Goal: Transaction & Acquisition: Purchase product/service

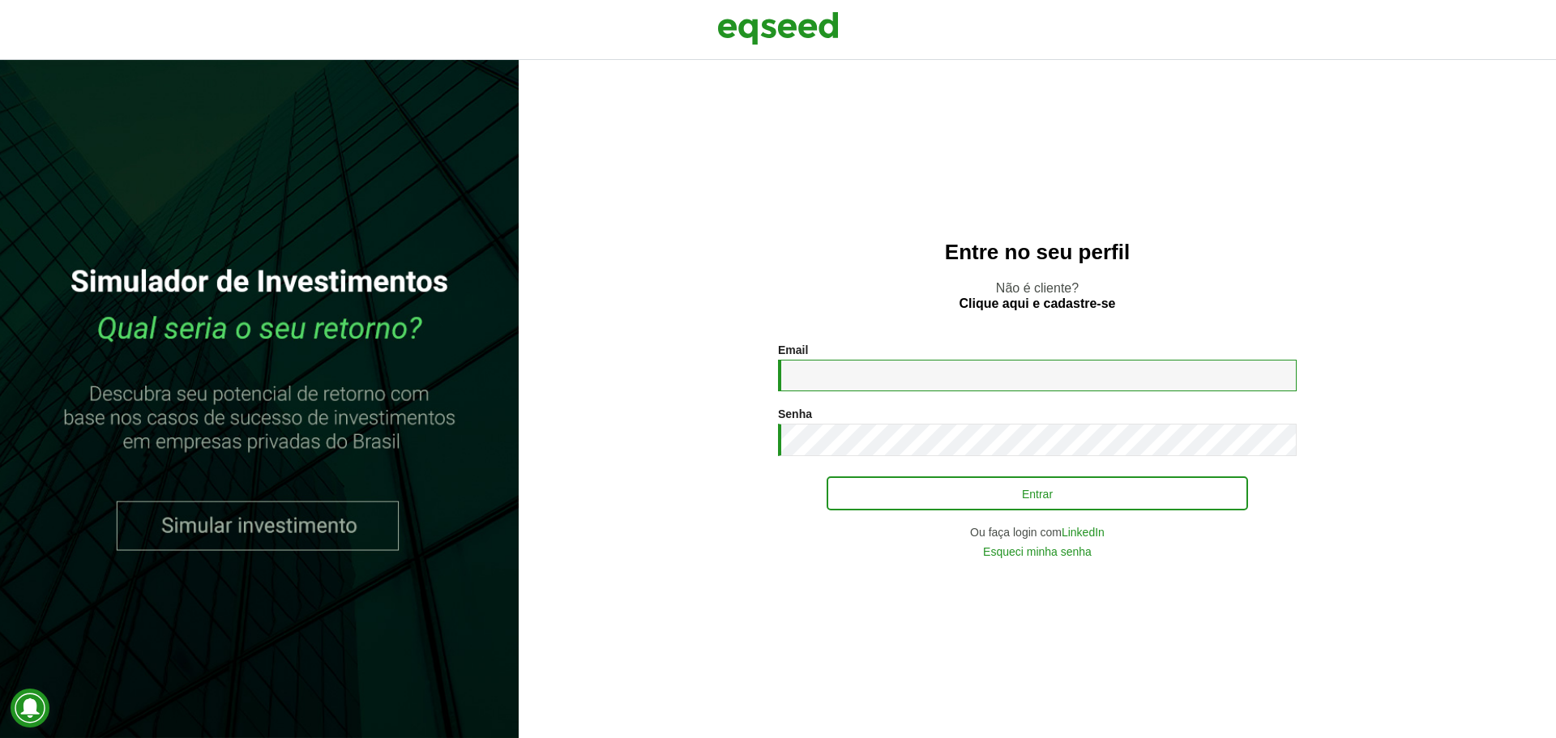
type input "**********"
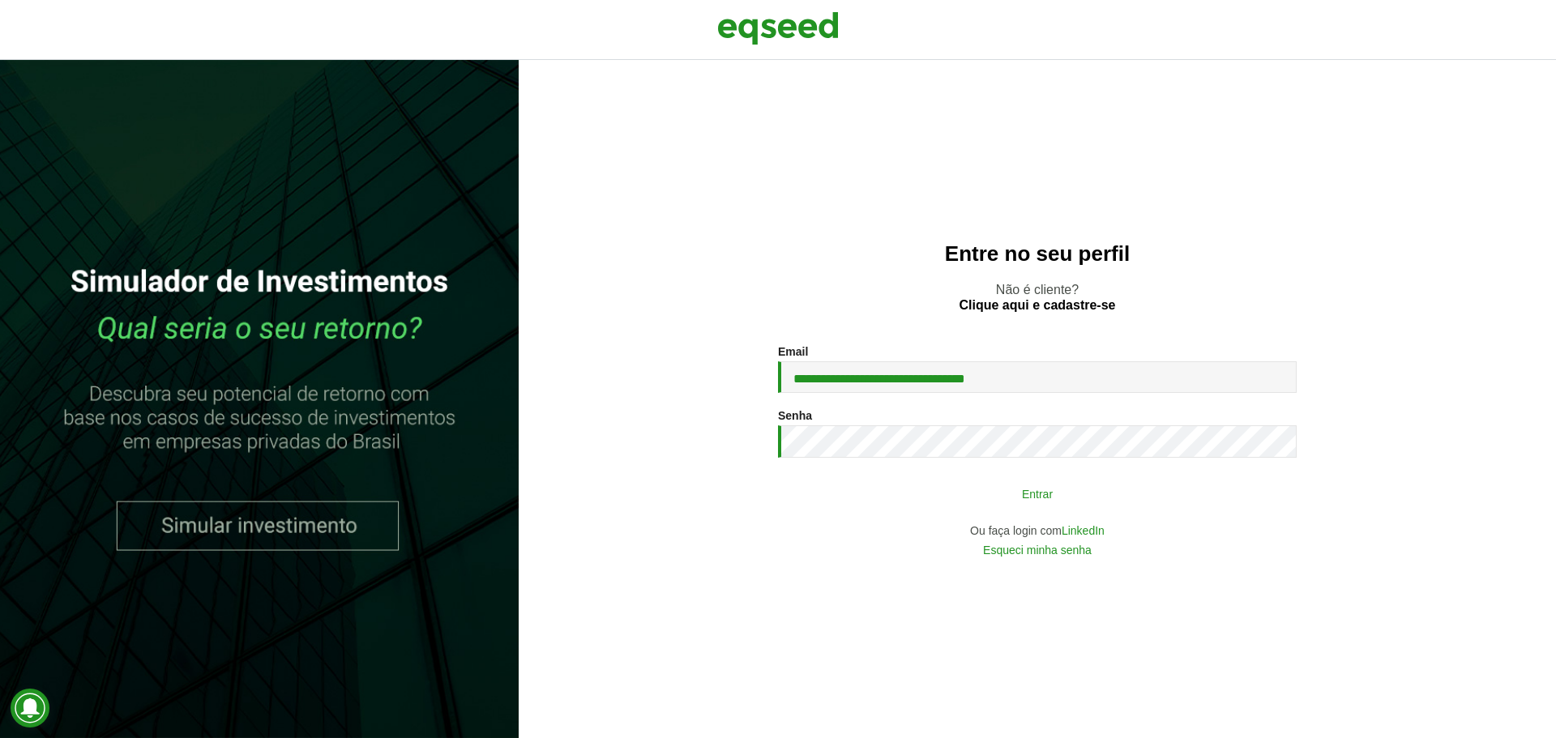
click at [1030, 502] on button "Entrar" at bounding box center [1038, 493] width 422 height 31
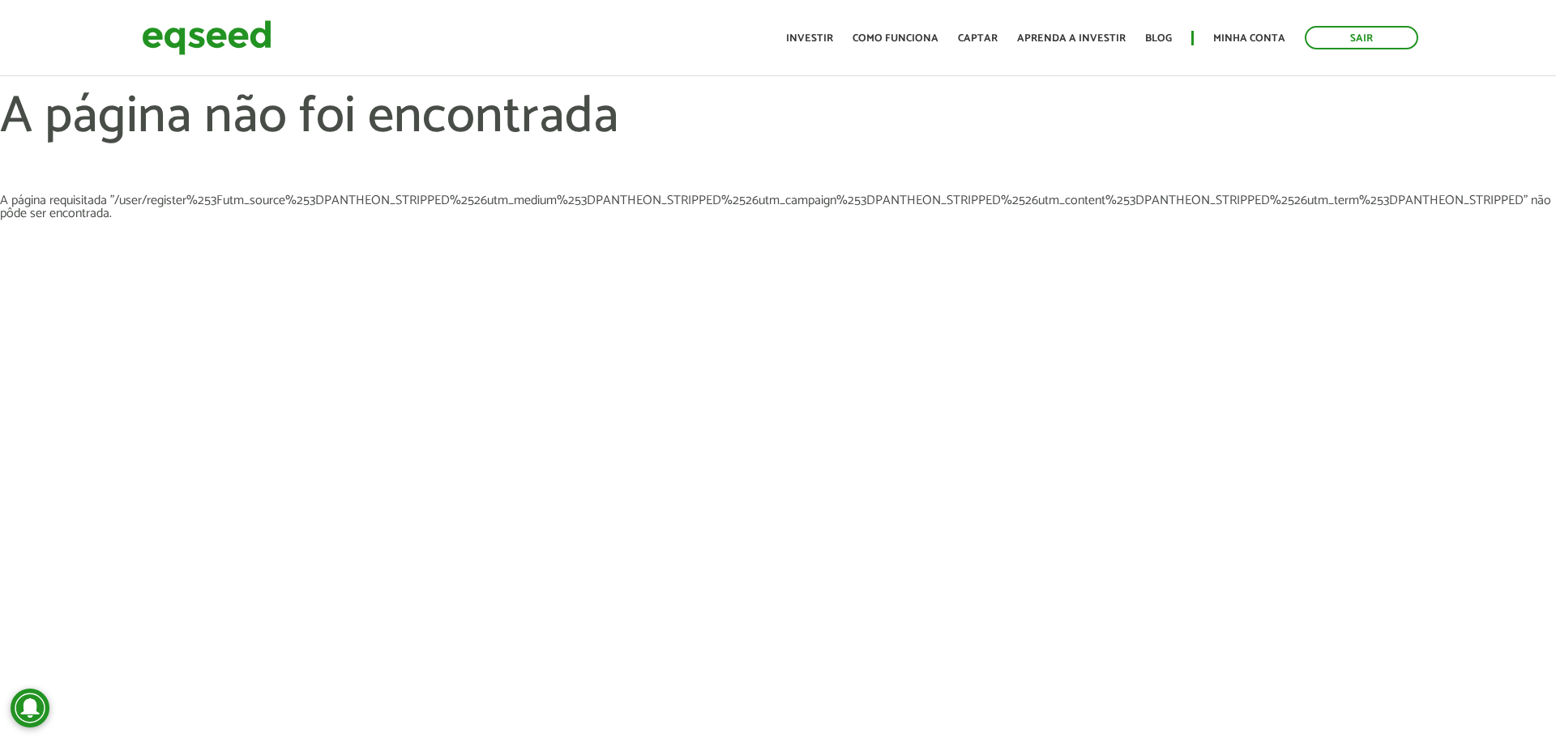
click at [1205, 39] on ul "Início Investir Como funciona Captar Aprenda a investir Blog Minha conta Sair" at bounding box center [1102, 38] width 649 height 24
click at [1229, 39] on link "Minha conta" at bounding box center [1250, 38] width 72 height 11
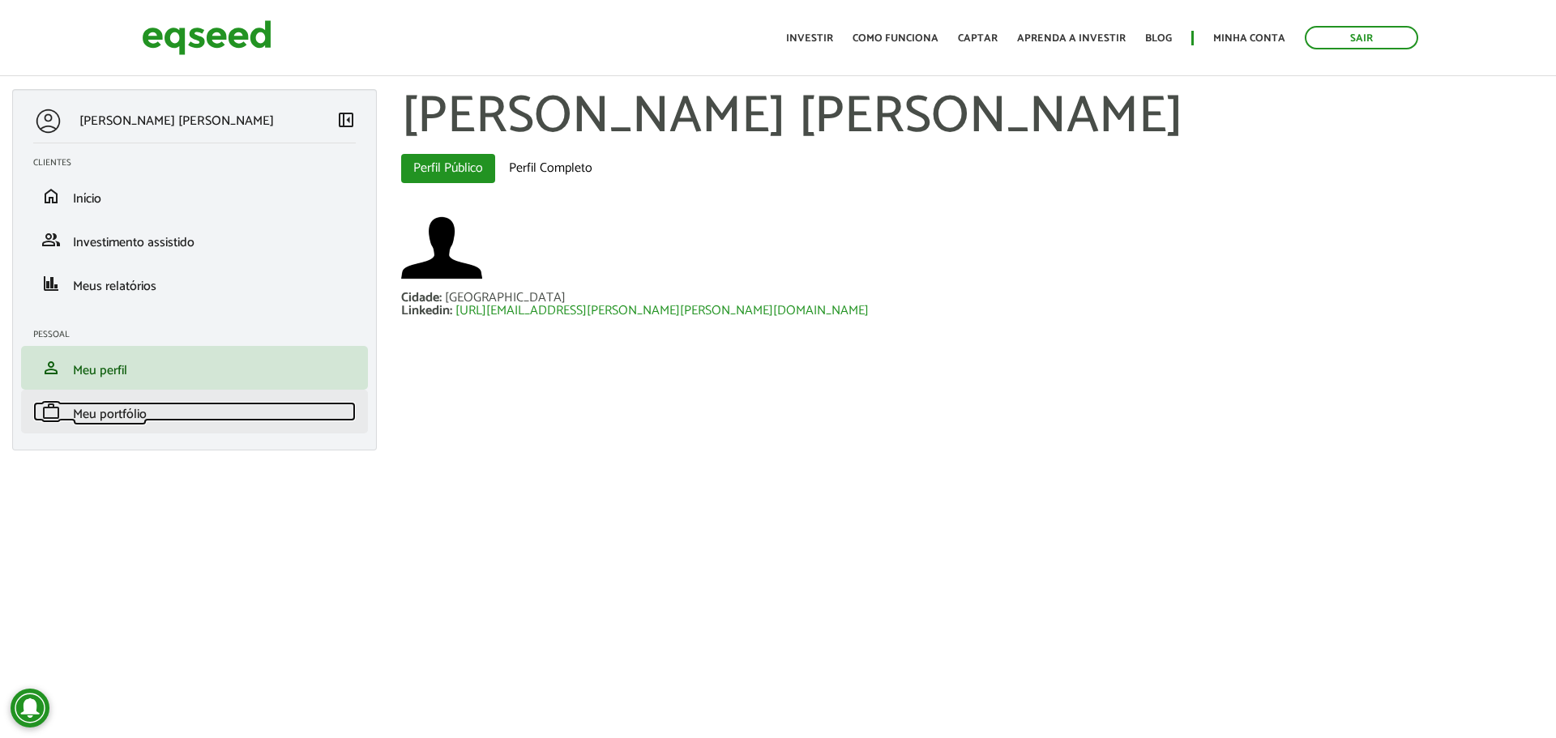
click at [118, 413] on span "Meu portfólio" at bounding box center [110, 415] width 74 height 22
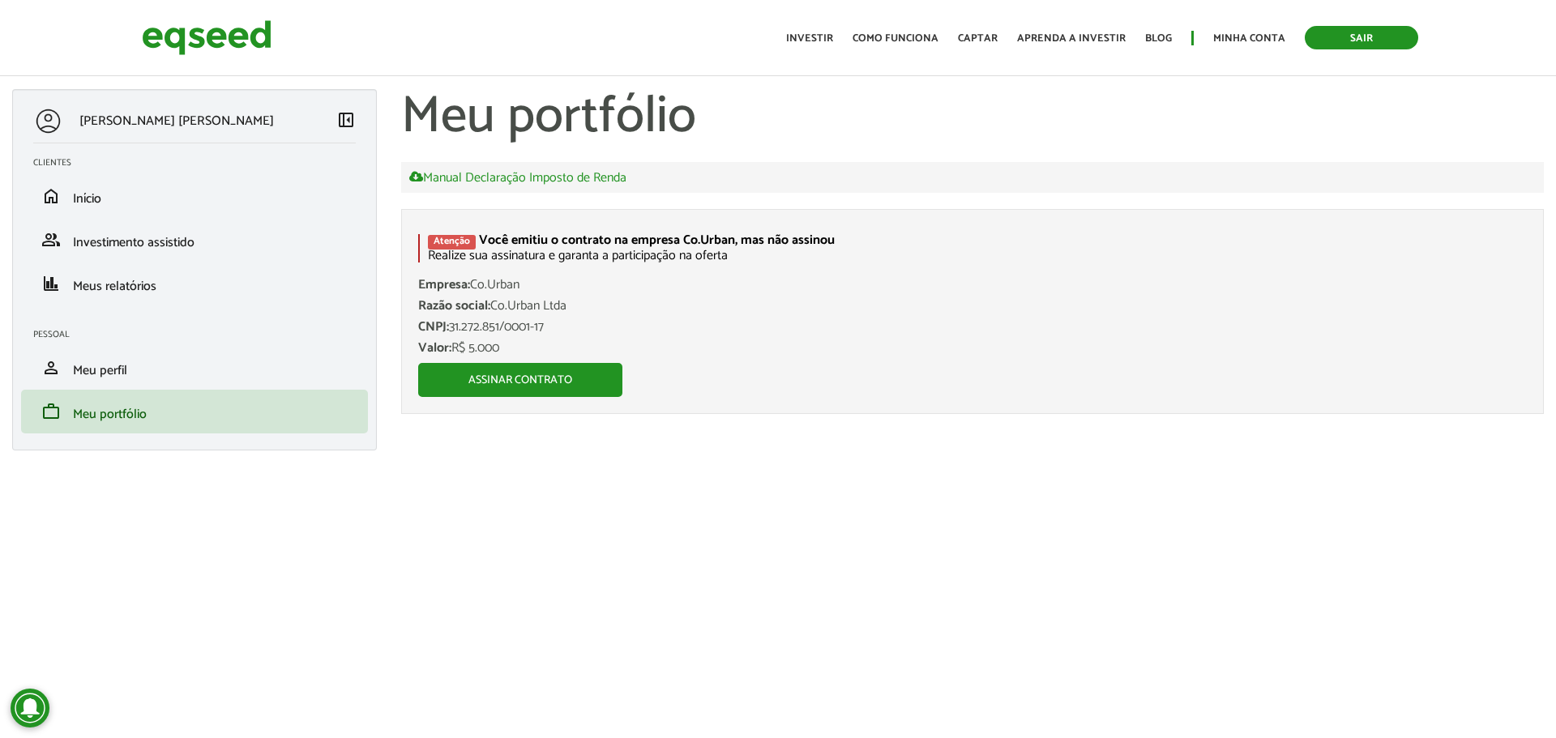
click at [1340, 44] on link "Sair" at bounding box center [1361, 38] width 113 height 24
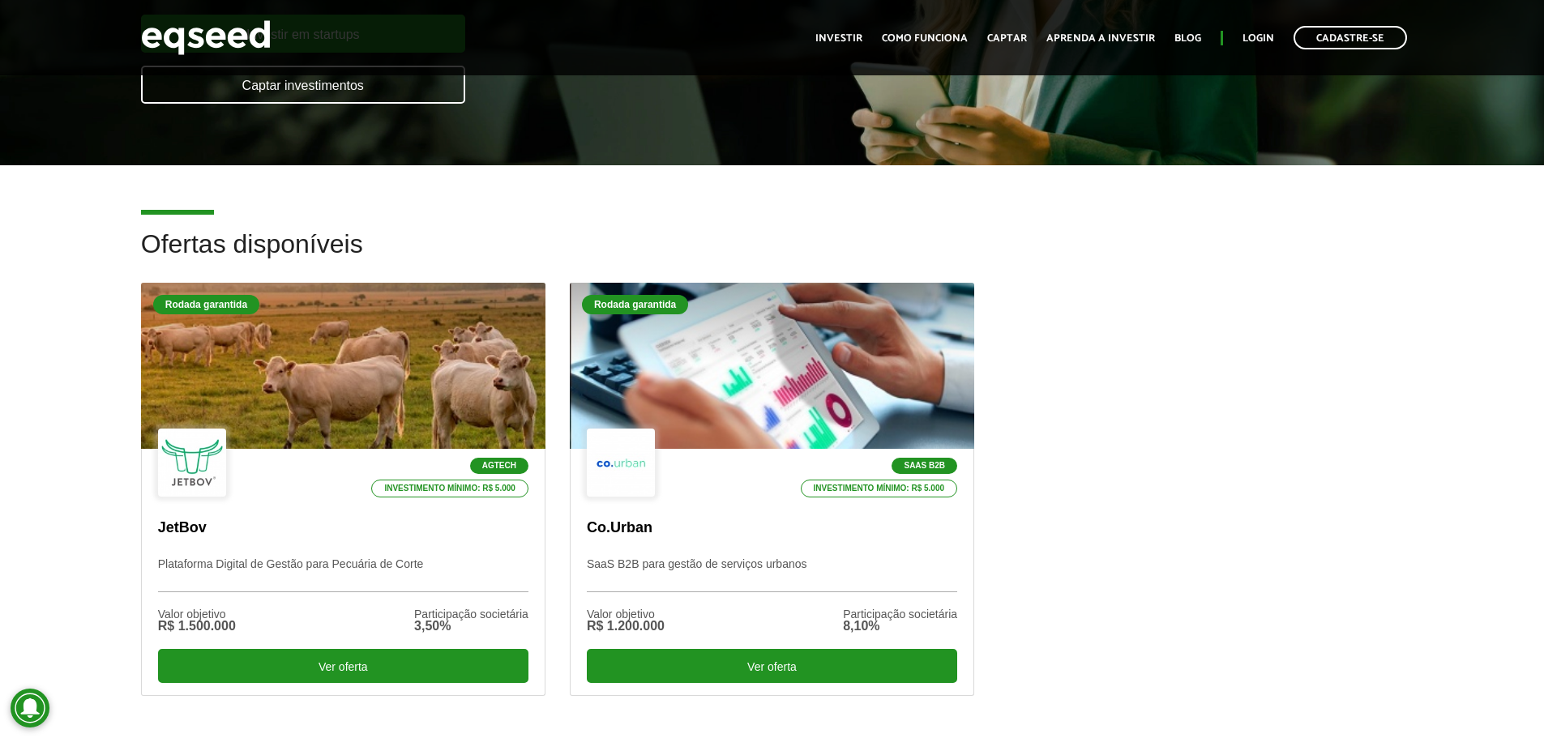
scroll to position [324, 0]
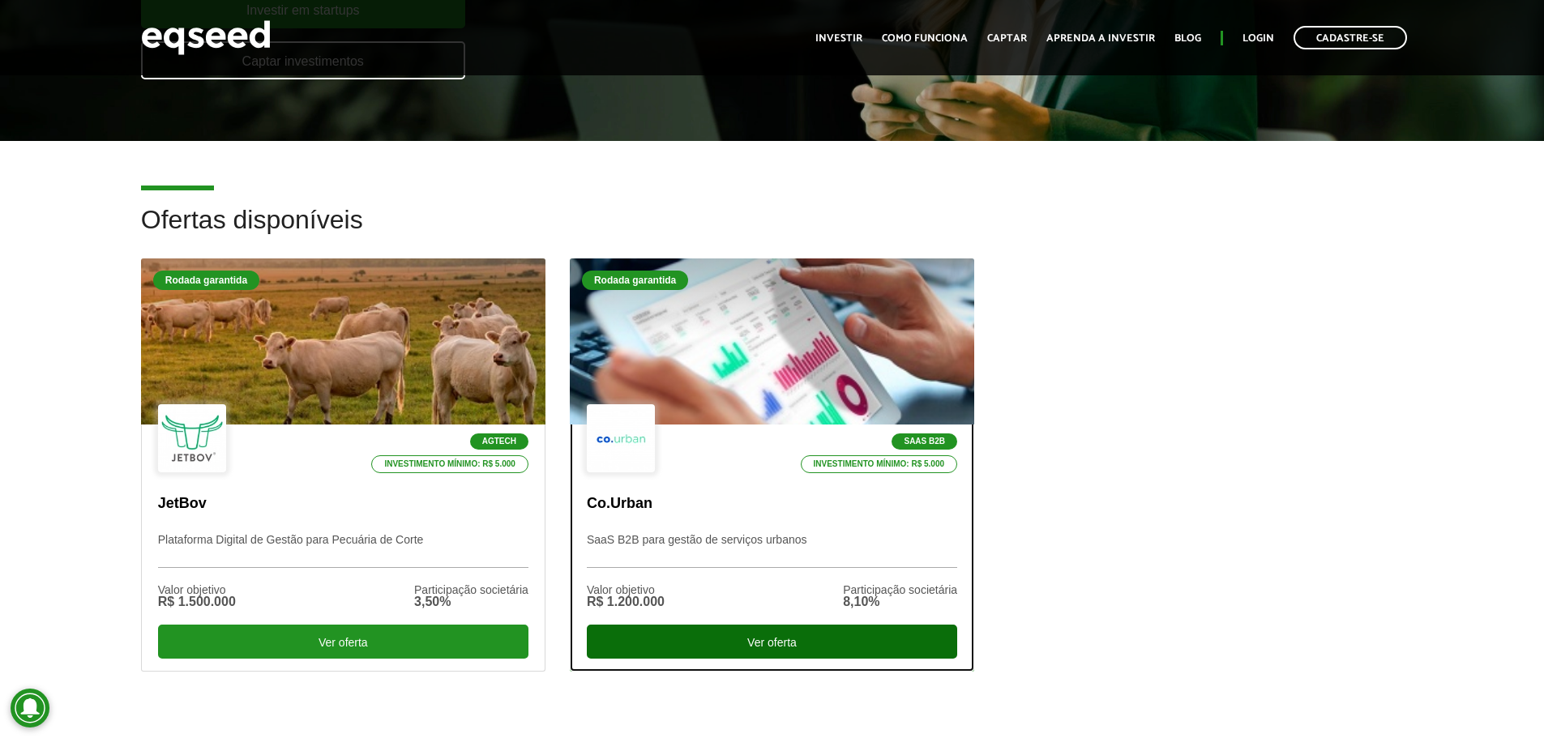
click at [783, 636] on div "Ver oferta" at bounding box center [772, 642] width 370 height 34
click at [782, 636] on div "Ver oferta" at bounding box center [772, 642] width 370 height 34
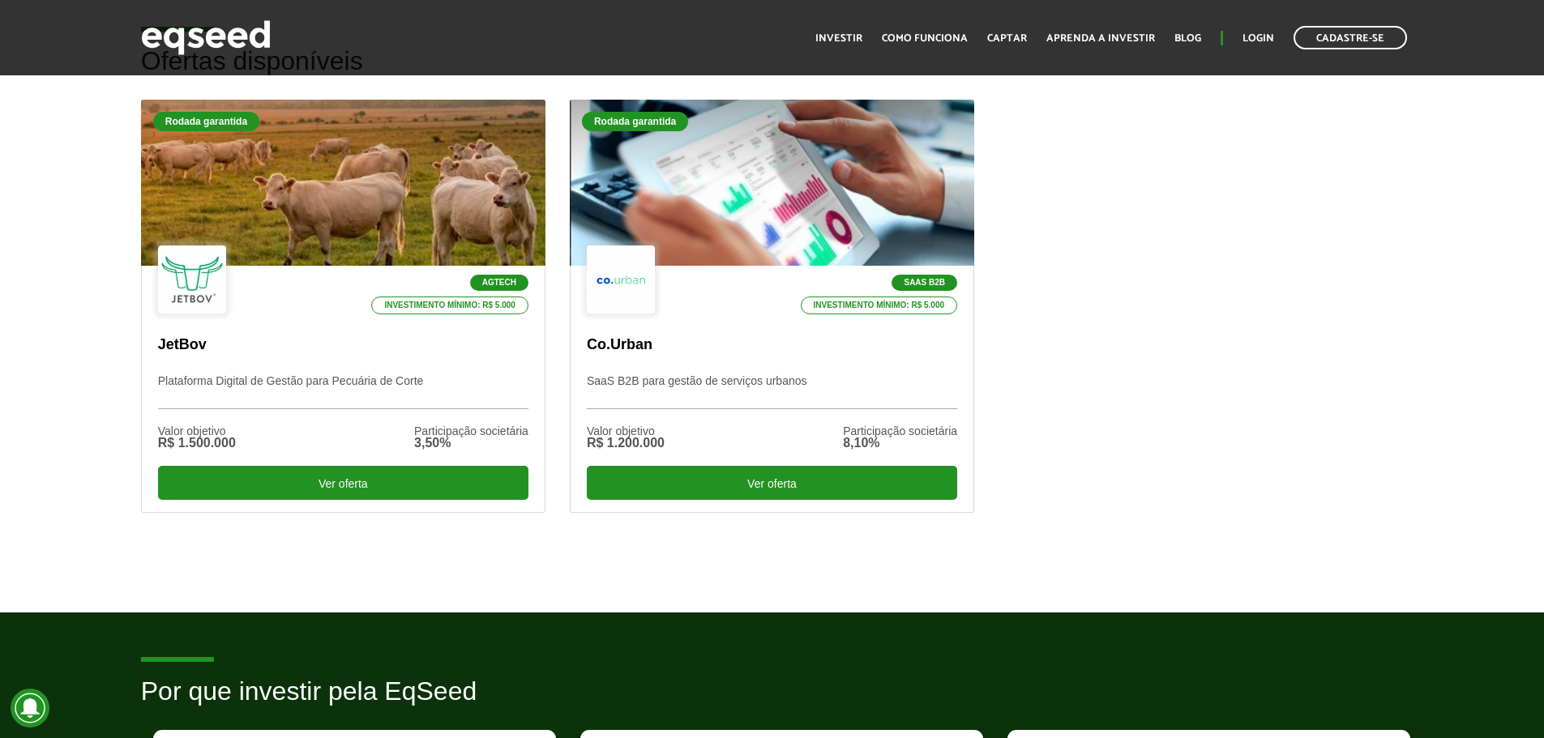
scroll to position [717, 0]
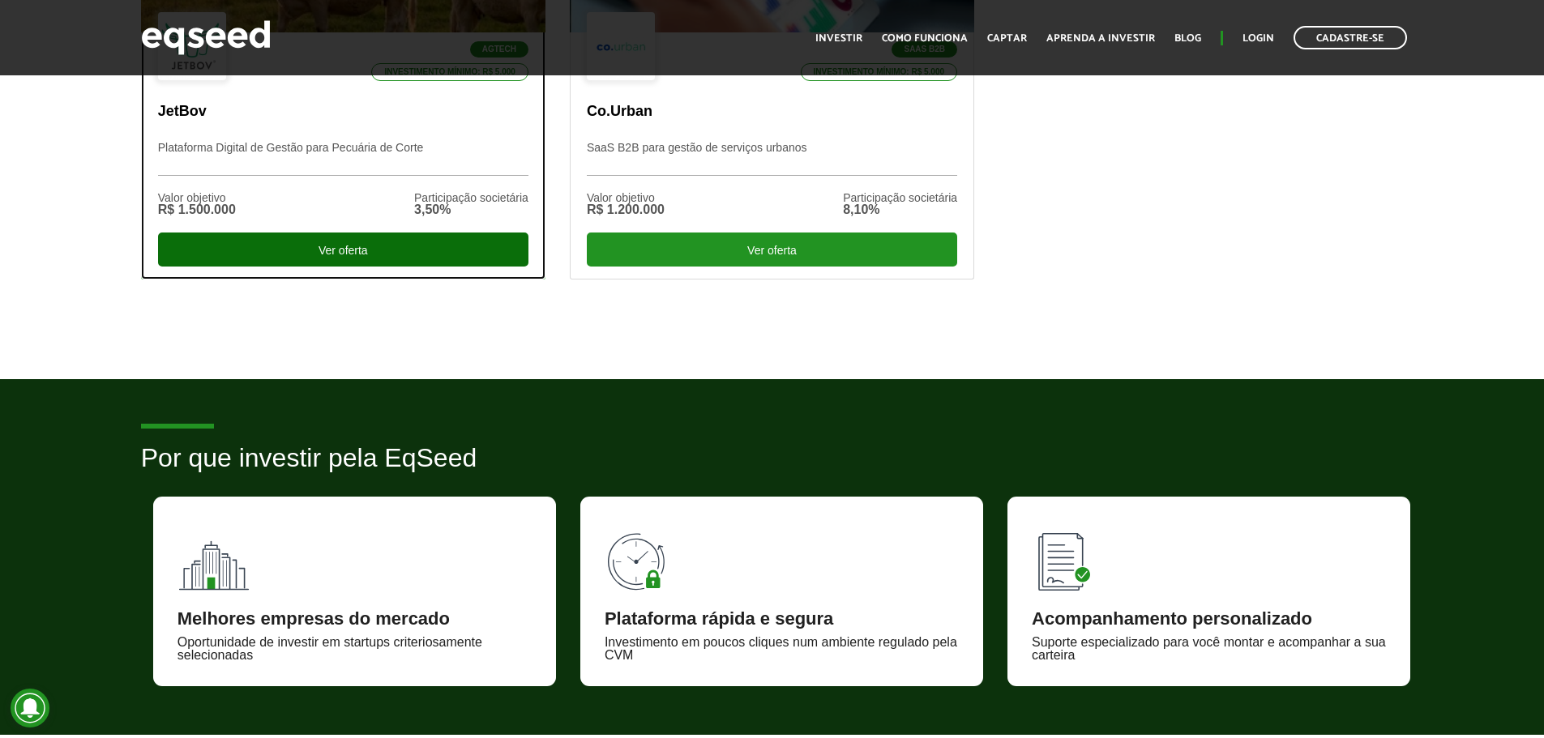
click at [349, 237] on div "Ver oferta" at bounding box center [343, 250] width 370 height 34
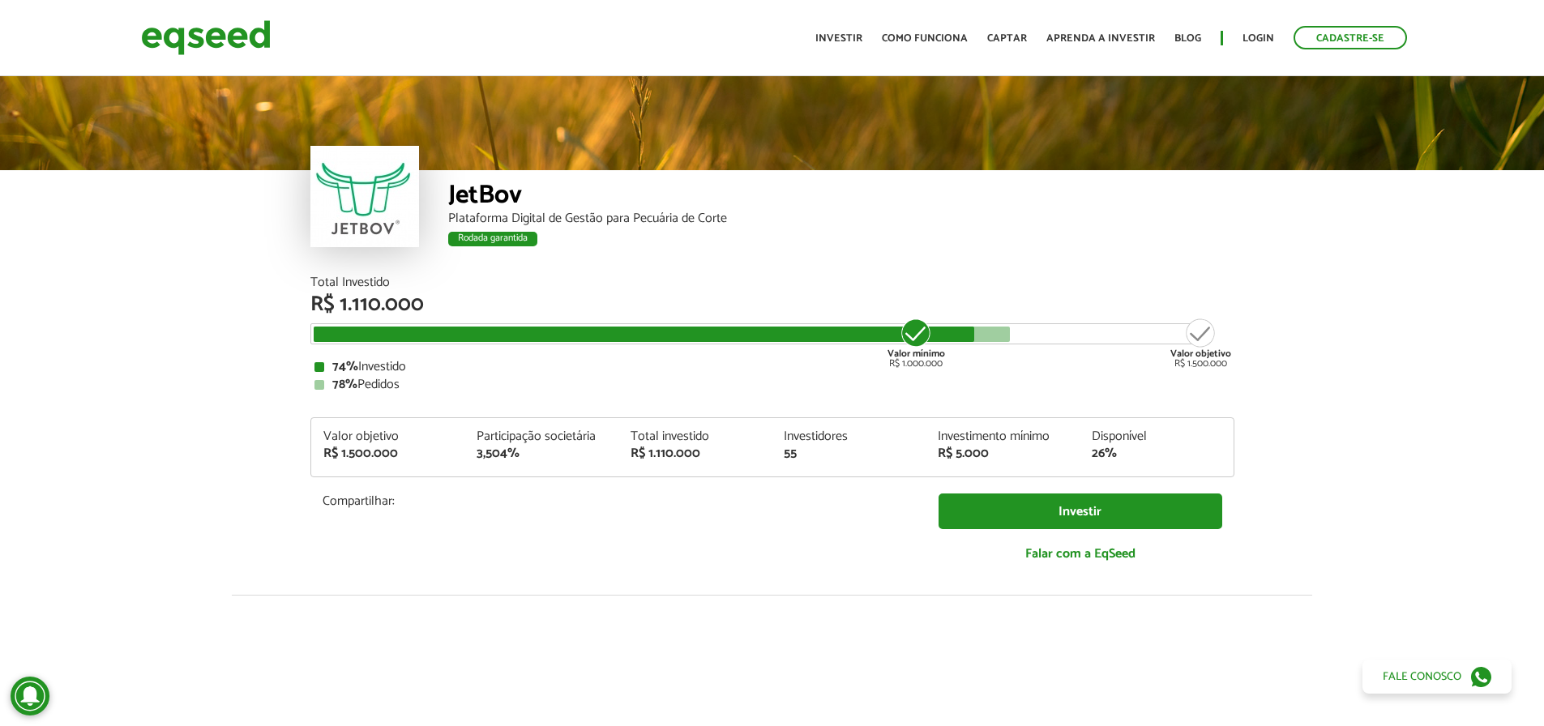
scroll to position [2027, 0]
